Goal: Check status: Check status

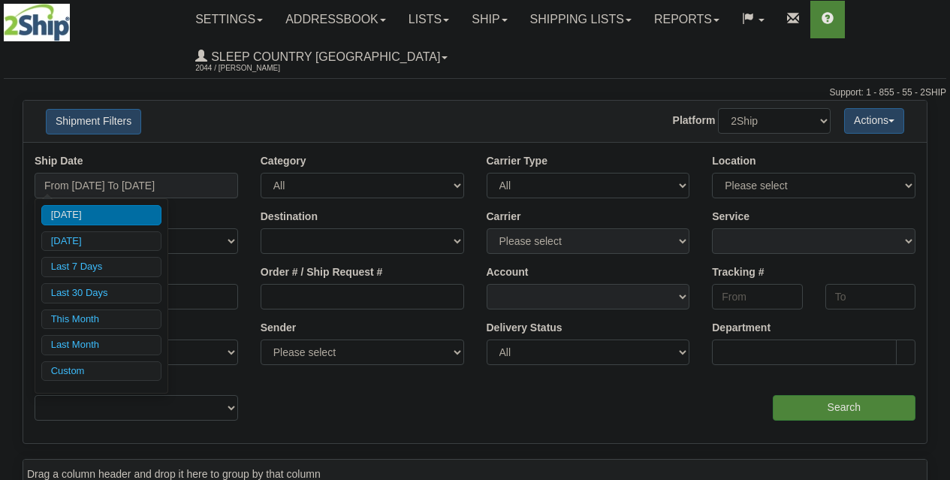
click at [144, 191] on input "From [DATE] To [DATE]" at bounding box center [136, 186] width 203 height 26
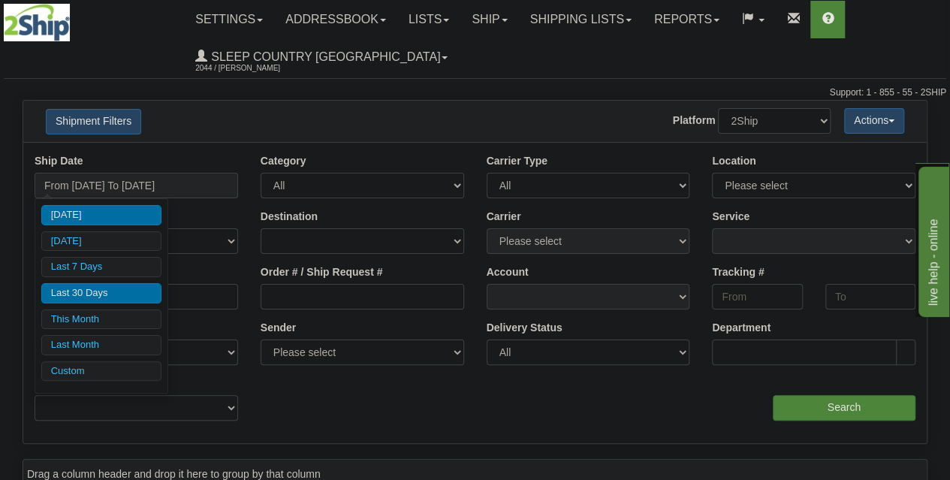
click at [107, 286] on li "Last 30 Days" at bounding box center [101, 293] width 120 height 20
type input "From [DATE] To [DATE]"
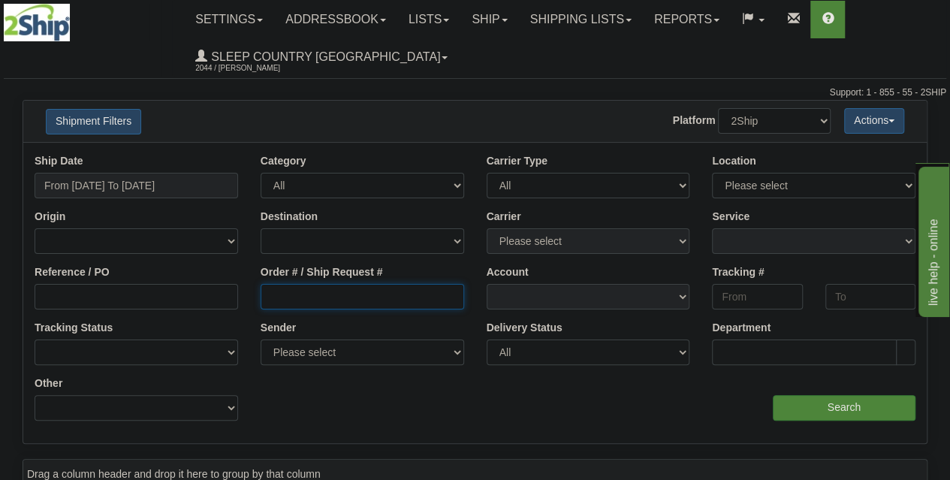
click at [346, 291] on input "Order # / Ship Request #" at bounding box center [361, 297] width 203 height 26
paste input "1030888"
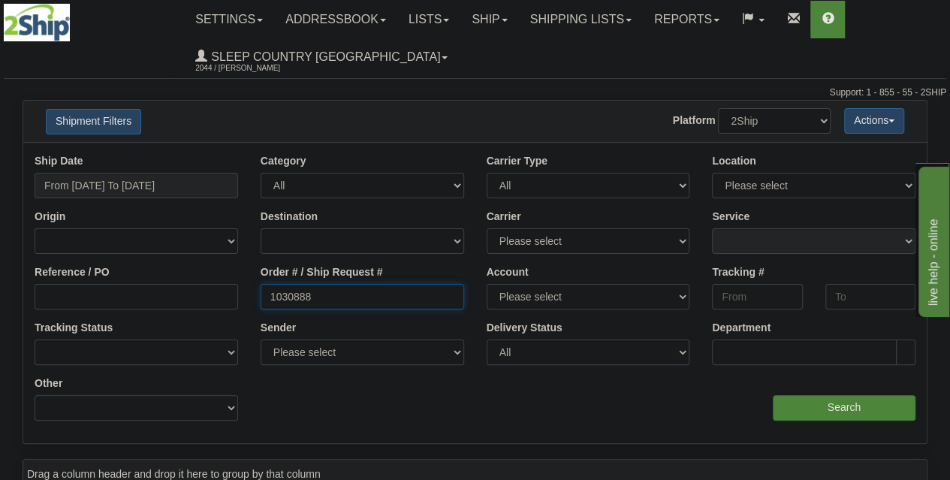
type input "1030888"
click at [809, 391] on div "aaa Search" at bounding box center [701, 398] width 452 height 44
click at [824, 412] on input "Search" at bounding box center [843, 408] width 143 height 26
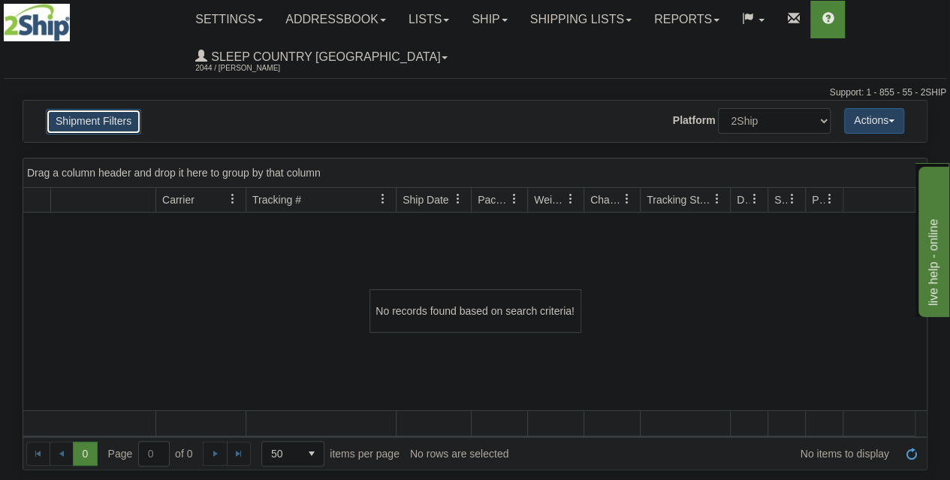
click at [118, 119] on button "Shipment Filters" at bounding box center [93, 122] width 95 height 26
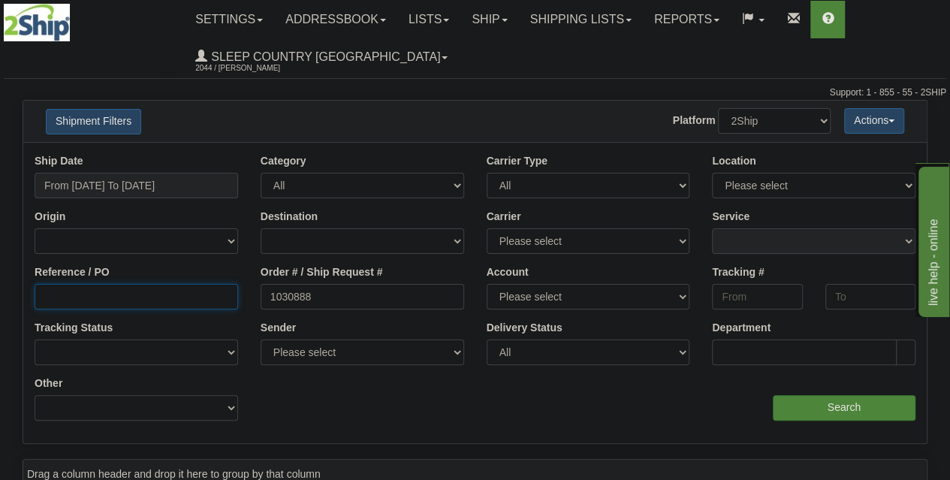
click at [185, 303] on input "Reference / PO" at bounding box center [136, 297] width 203 height 26
paste input "1030888"
type input "1030888"
drag, startPoint x: 320, startPoint y: 300, endPoint x: 180, endPoint y: 284, distance: 140.6
click at [185, 154] on div "Reference / PO 1030888 Order # / Ship Request # 1030888 Account Please select […" at bounding box center [474, 154] width 903 height 0
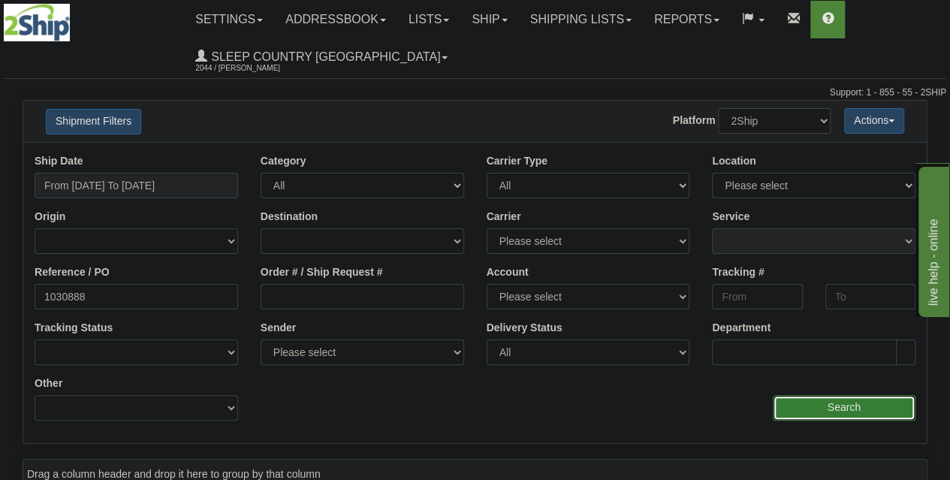
click at [804, 405] on input "Search" at bounding box center [843, 408] width 143 height 26
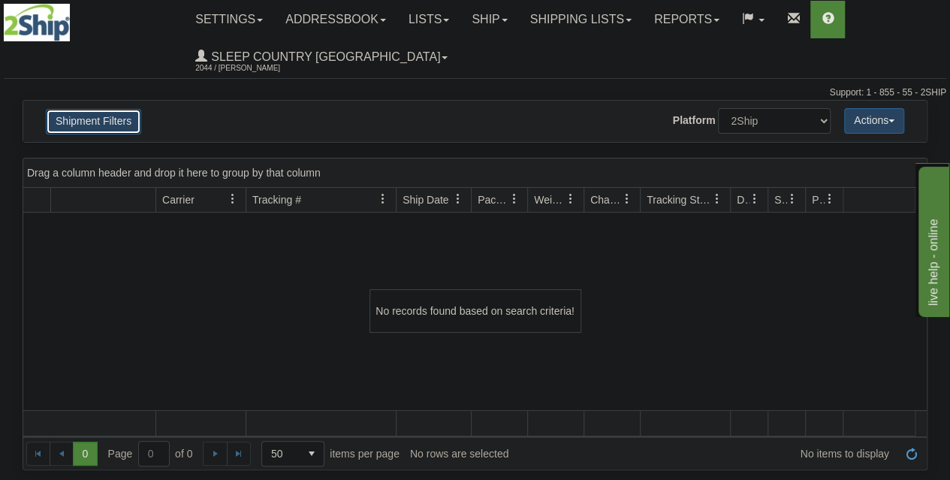
click at [97, 120] on button "Shipment Filters" at bounding box center [93, 122] width 95 height 26
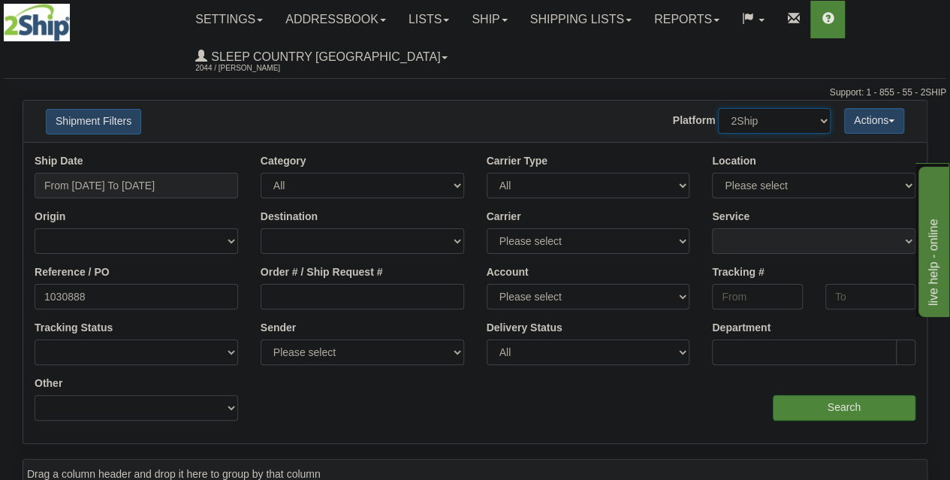
click at [809, 131] on select "2Ship Imported" at bounding box center [774, 121] width 113 height 26
select select "1"
click at [718, 108] on select "2Ship Imported" at bounding box center [774, 121] width 113 height 26
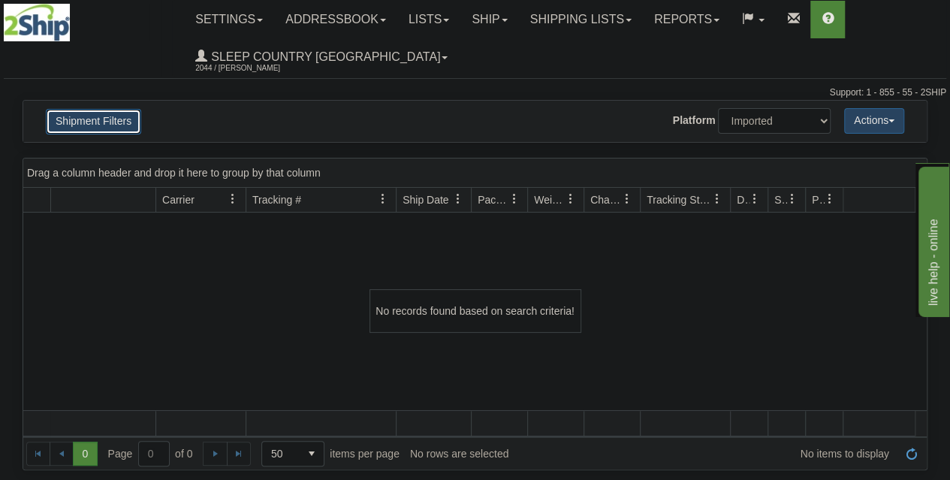
click at [98, 127] on button "Shipment Filters" at bounding box center [93, 122] width 95 height 26
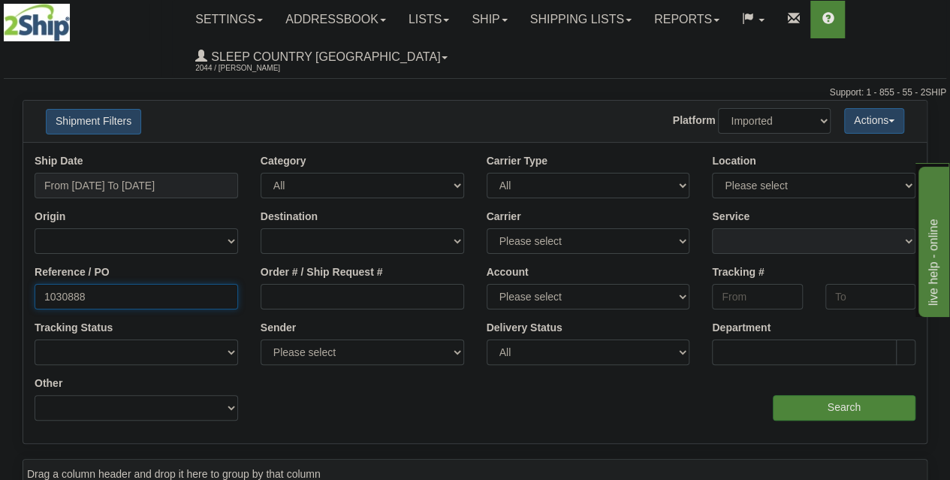
drag, startPoint x: 149, startPoint y: 294, endPoint x: 44, endPoint y: 304, distance: 105.6
click at [0, 297] on div "Please wait... × Confirm Delete Delete Cancel × Confirm Delete Yes No Cancel × …" at bounding box center [475, 435] width 950 height 671
click at [815, 408] on input "Search" at bounding box center [843, 408] width 143 height 26
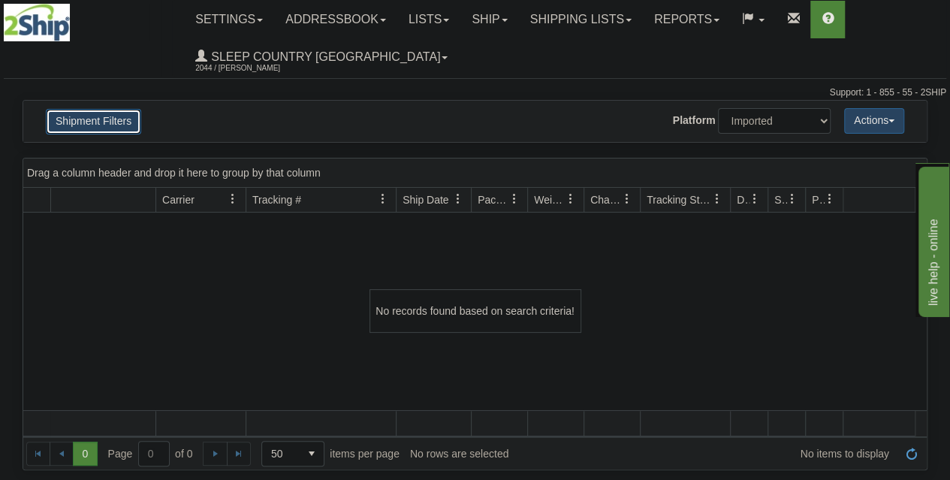
click at [108, 126] on button "Shipment Filters" at bounding box center [93, 122] width 95 height 26
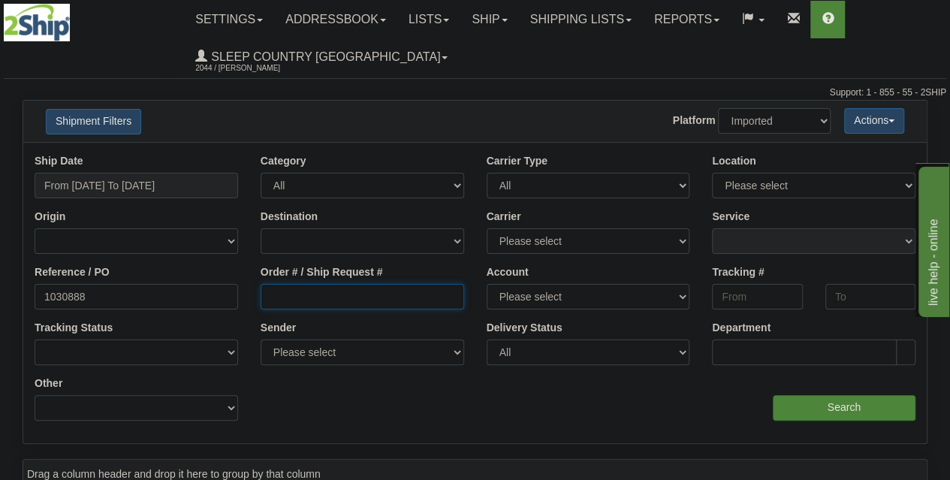
click at [296, 295] on input "Order # / Ship Request #" at bounding box center [361, 297] width 203 height 26
paste input "1030888"
type input "1030888"
drag, startPoint x: 191, startPoint y: 300, endPoint x: 17, endPoint y: 282, distance: 175.9
click at [26, 282] on div "Reference / PO 1030888" at bounding box center [136, 293] width 226 height 56
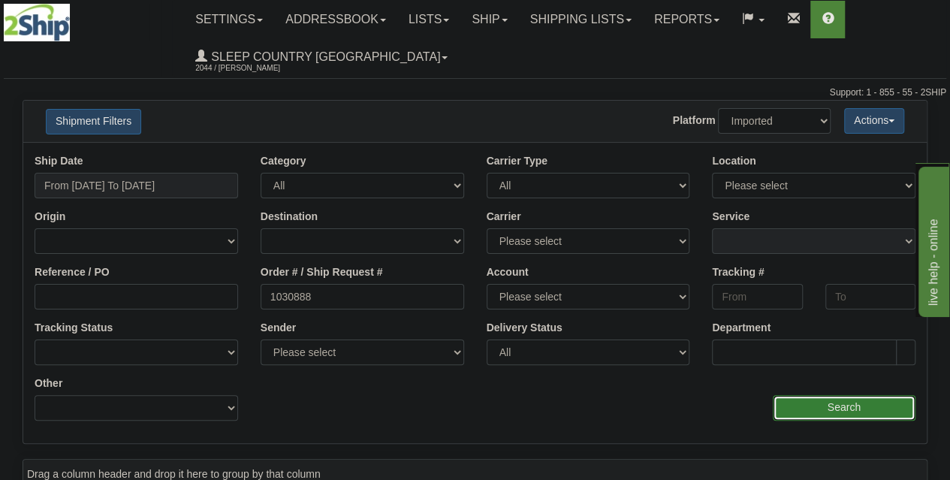
click at [872, 407] on input "Search" at bounding box center [843, 408] width 143 height 26
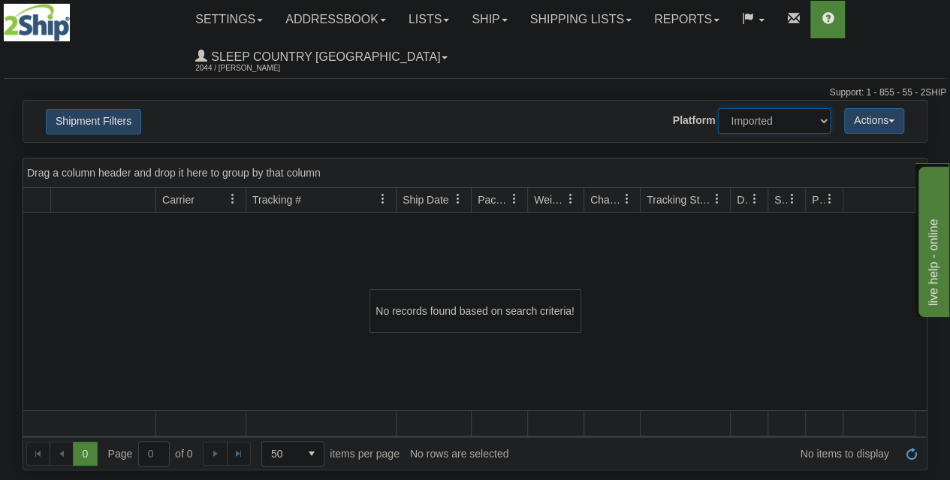
drag, startPoint x: 754, startPoint y: 122, endPoint x: 751, endPoint y: 133, distance: 10.9
click at [754, 122] on select "2Ship Imported" at bounding box center [774, 121] width 113 height 26
select select "0"
click at [718, 108] on select "2Ship Imported" at bounding box center [774, 121] width 113 height 26
click at [111, 117] on button "Shipment Filters" at bounding box center [93, 122] width 95 height 26
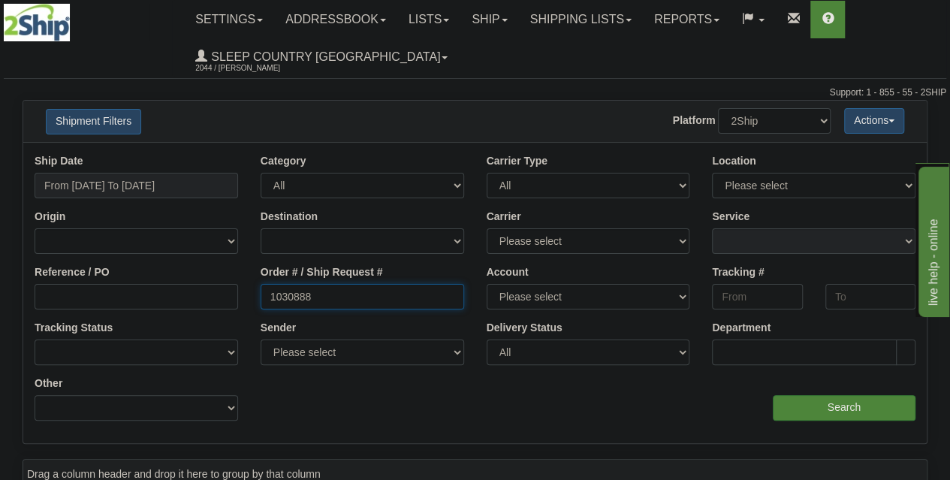
drag, startPoint x: 309, startPoint y: 298, endPoint x: 194, endPoint y: 291, distance: 115.1
click at [182, 154] on div "Reference / PO Order # / Ship Request # 1030888 Account Please select [GEOGRAPH…" at bounding box center [474, 154] width 903 height 0
paste input "12029"
type input "112029"
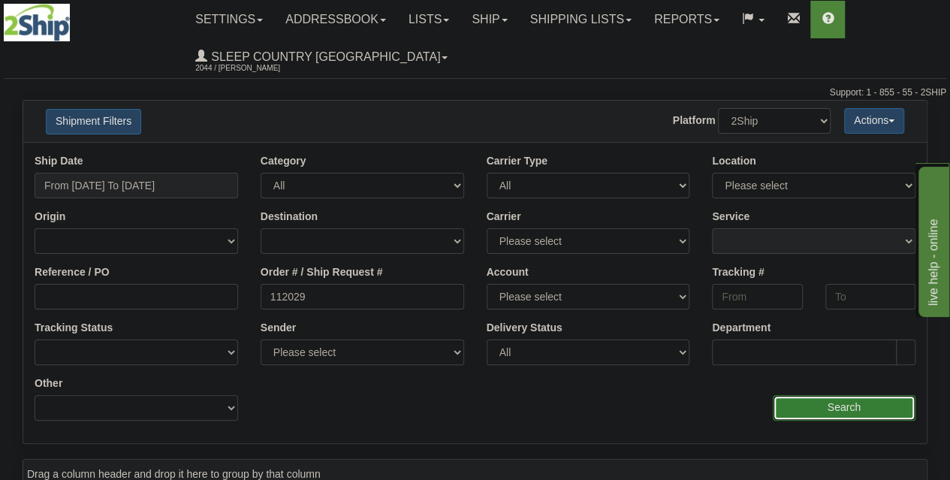
click at [809, 404] on input "Search" at bounding box center [843, 408] width 143 height 26
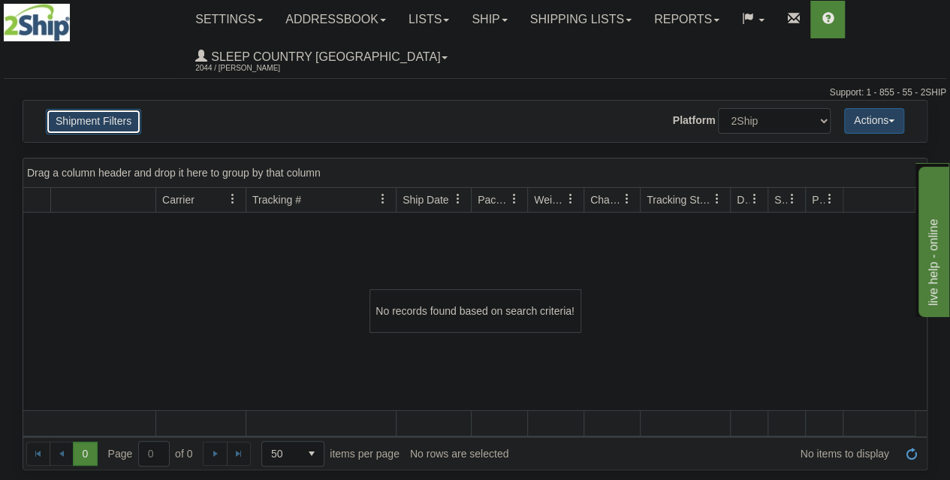
click at [128, 127] on button "Shipment Filters" at bounding box center [93, 122] width 95 height 26
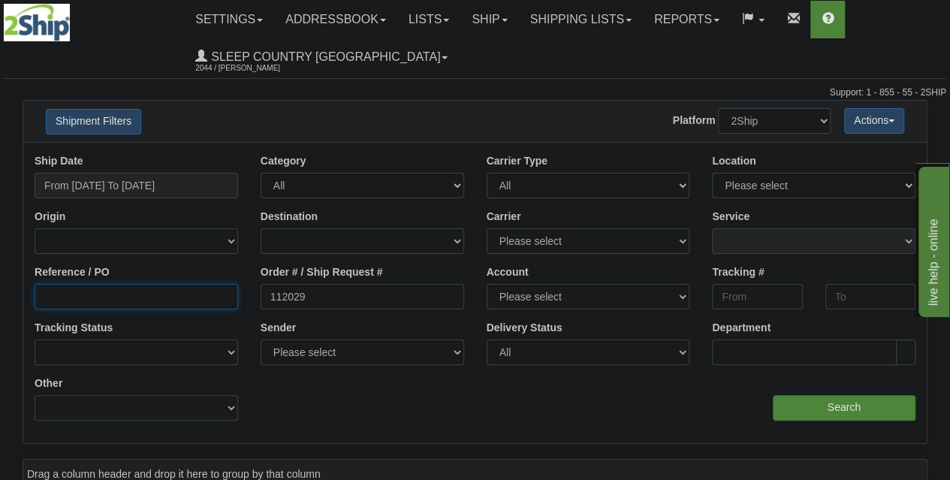
click at [131, 288] on input "Reference / PO" at bounding box center [136, 297] width 203 height 26
paste input "112029"
type input "112029"
drag, startPoint x: 341, startPoint y: 296, endPoint x: 223, endPoint y: 294, distance: 117.9
click at [224, 154] on div "Reference / PO 112029 Order # / Ship Request # 112029 Account Please select [GE…" at bounding box center [474, 154] width 903 height 0
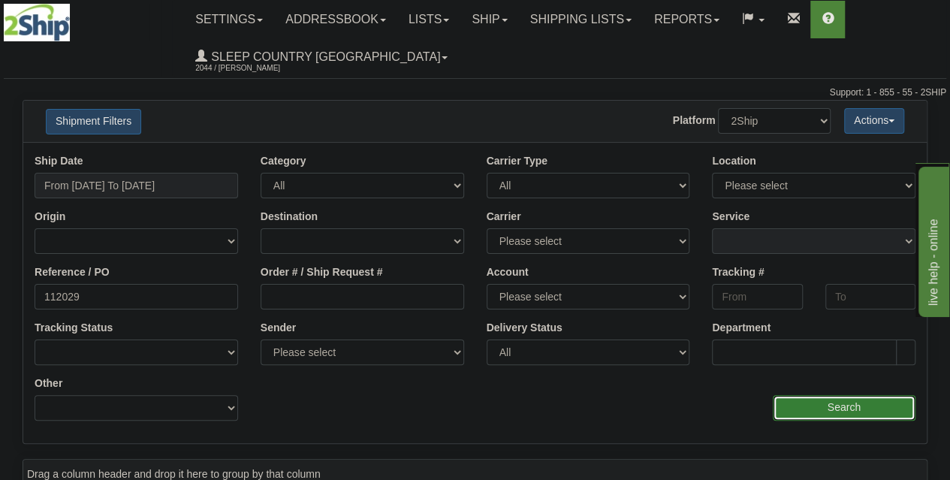
click at [831, 406] on input "Search" at bounding box center [843, 408] width 143 height 26
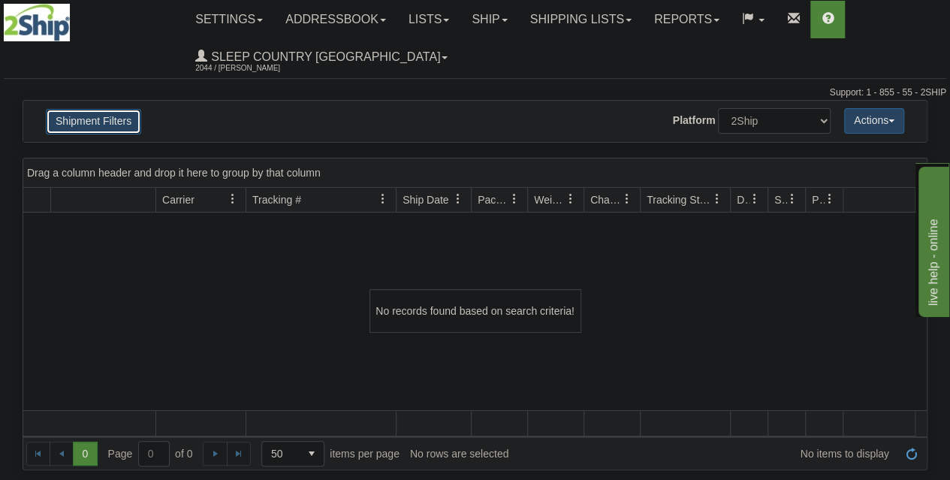
click at [56, 115] on button "Shipment Filters" at bounding box center [93, 122] width 95 height 26
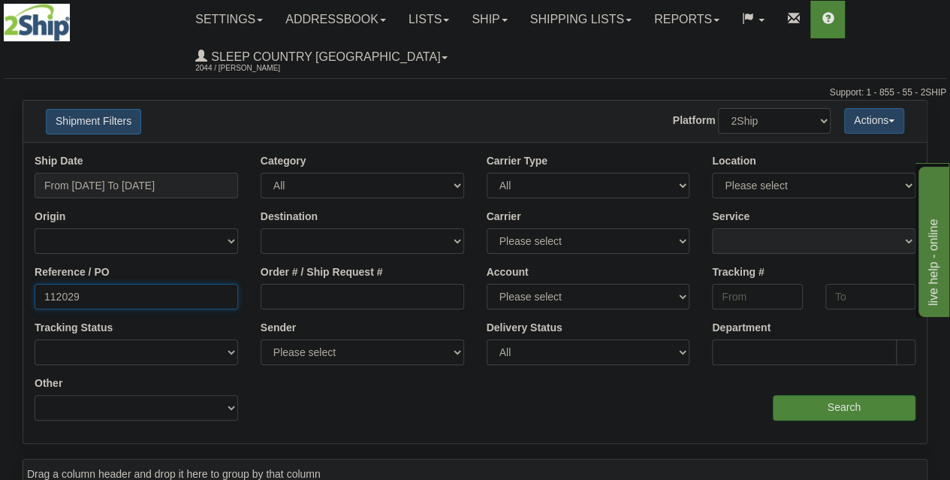
drag, startPoint x: 34, startPoint y: 280, endPoint x: 0, endPoint y: 272, distance: 34.6
click at [0, 275] on div "Please wait... × Confirm Delete Delete Cancel × Confirm Delete Yes No Cancel × …" at bounding box center [475, 435] width 950 height 671
